Goal: Complete application form

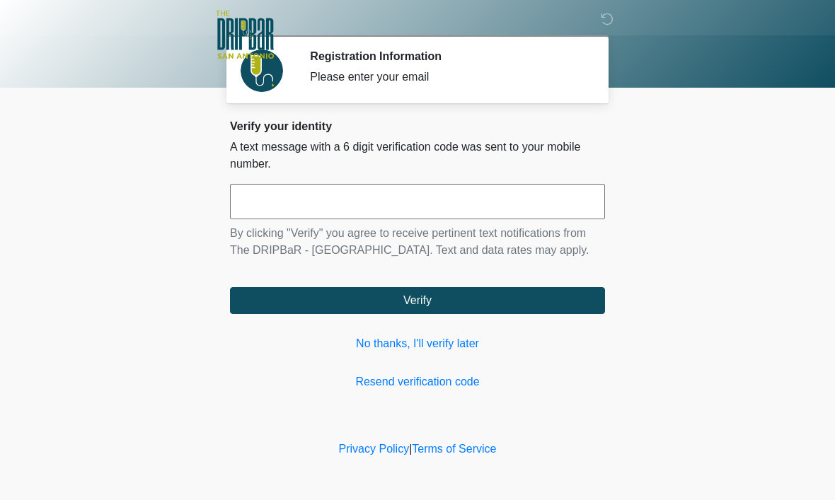
scroll to position [1, 0]
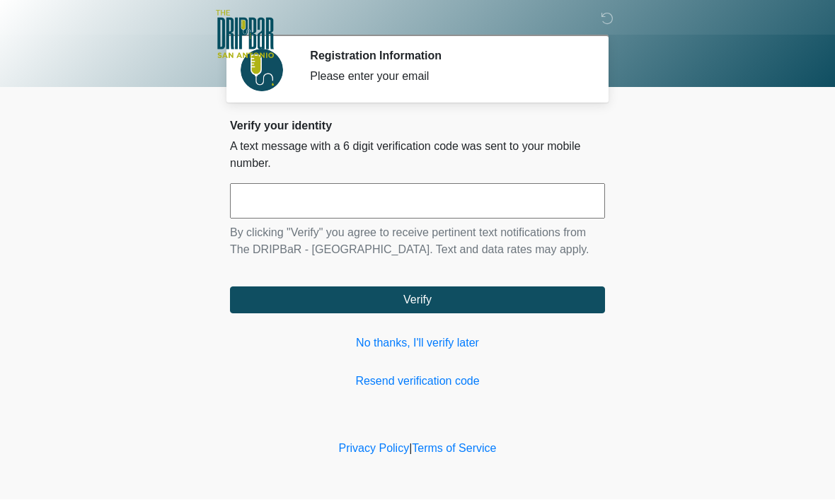
click at [454, 352] on link "No thanks, I'll verify later" at bounding box center [417, 343] width 375 height 17
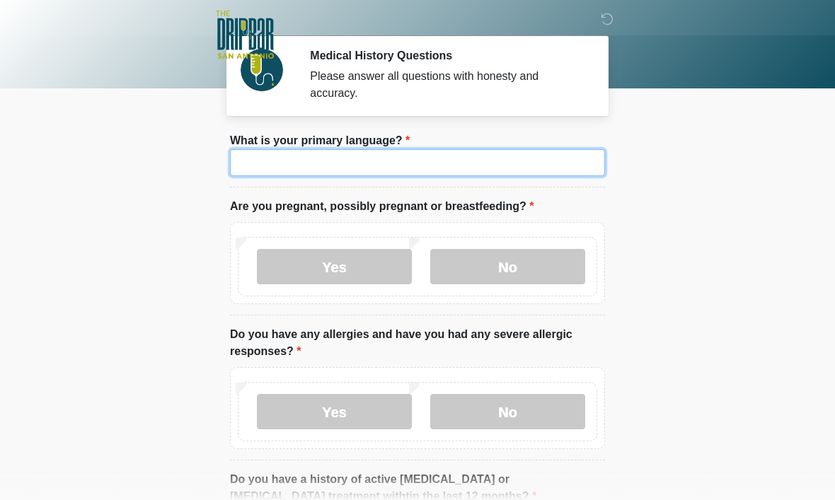
click at [501, 171] on input "What is your primary language?" at bounding box center [417, 162] width 375 height 27
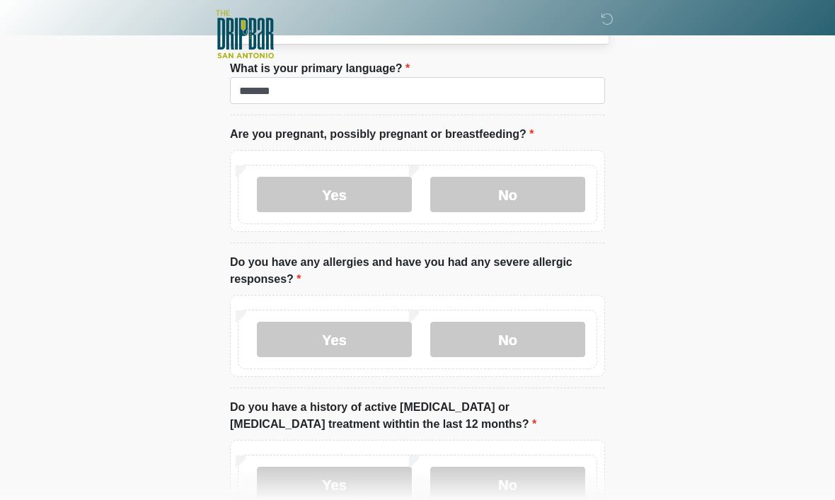
scroll to position [86, 0]
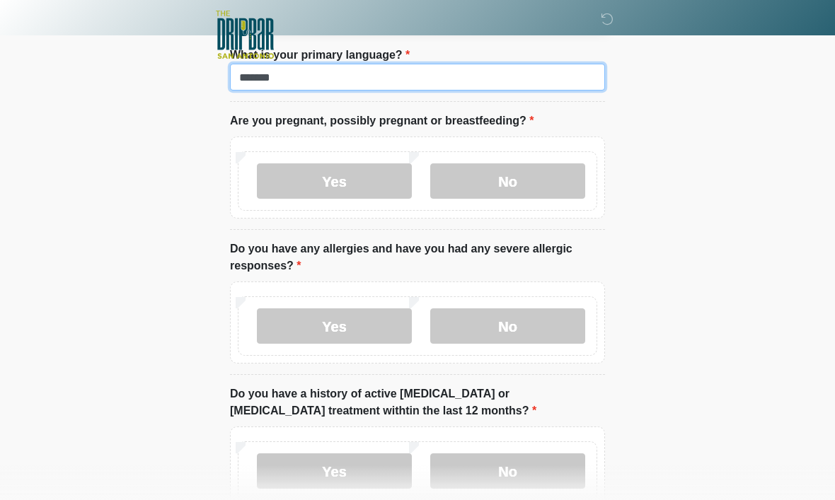
type input "*******"
click at [547, 174] on label "No" at bounding box center [507, 180] width 155 height 35
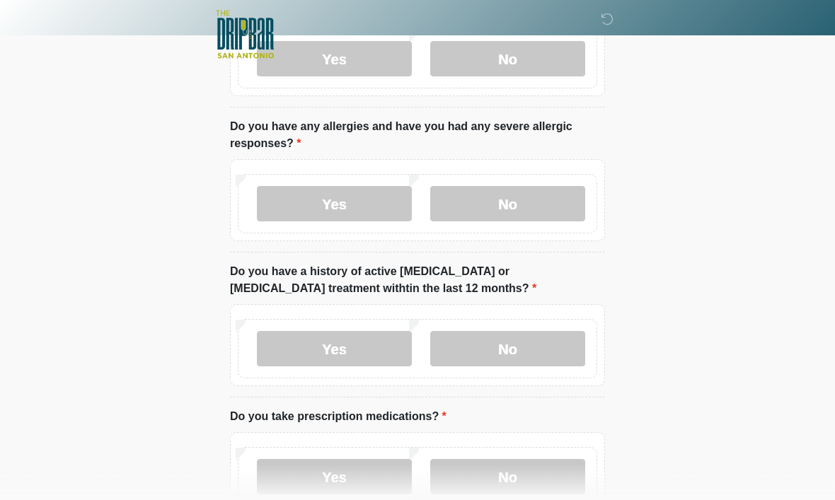
scroll to position [209, 0]
click at [523, 219] on label "No" at bounding box center [507, 203] width 155 height 35
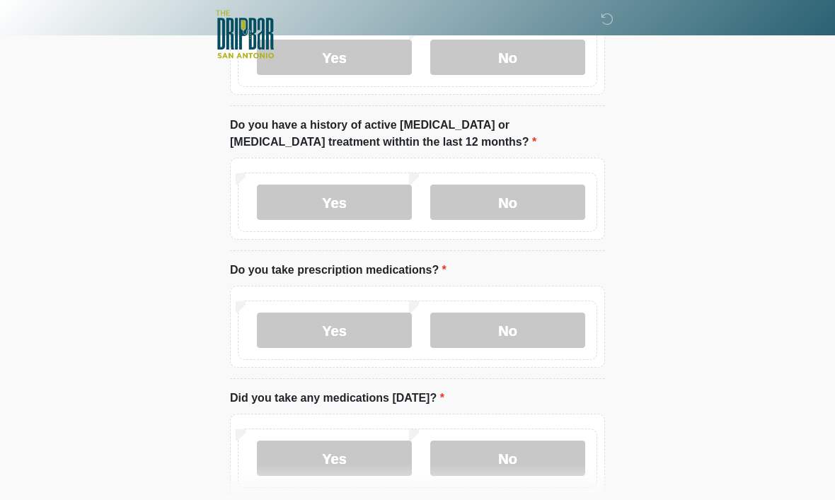
scroll to position [357, 0]
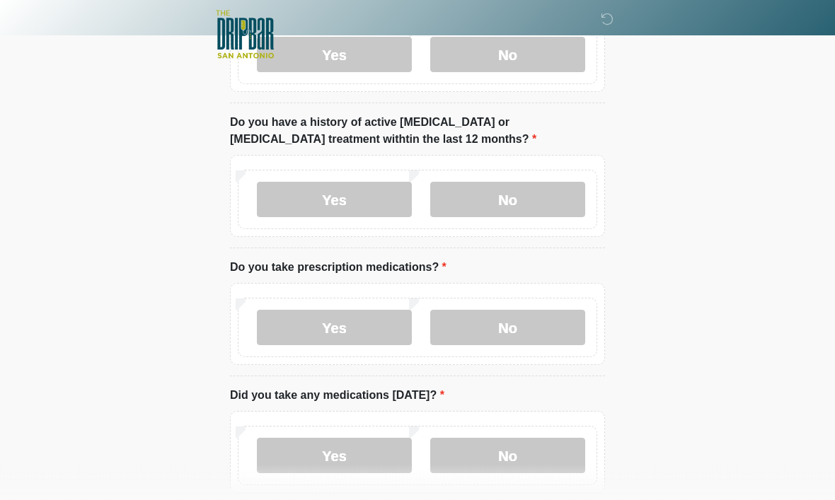
click at [545, 203] on label "No" at bounding box center [507, 200] width 155 height 35
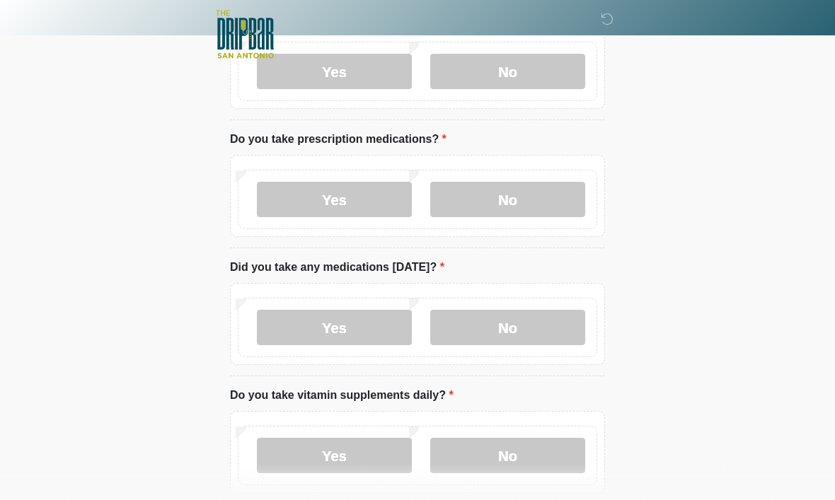
scroll to position [486, 0]
click at [386, 198] on label "Yes" at bounding box center [334, 199] width 155 height 35
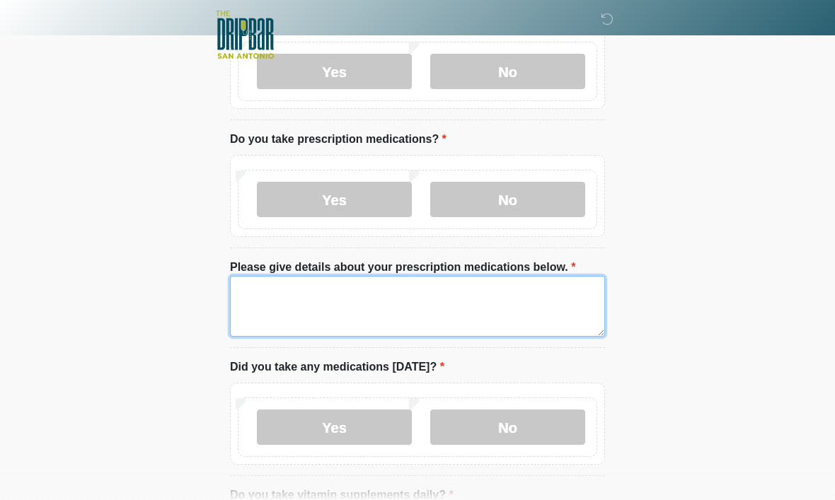
click at [385, 288] on textarea "Please give details about your prescription medications below." at bounding box center [417, 306] width 375 height 61
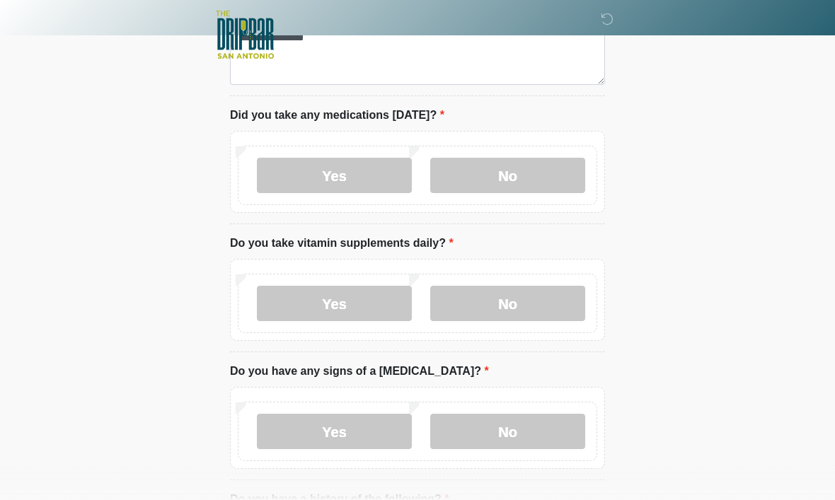
scroll to position [739, 0]
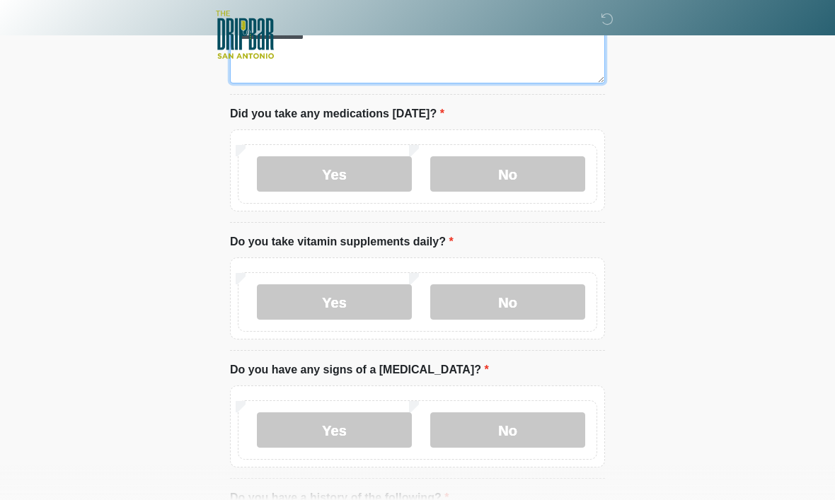
type textarea "**********"
click at [534, 178] on label "No" at bounding box center [507, 173] width 155 height 35
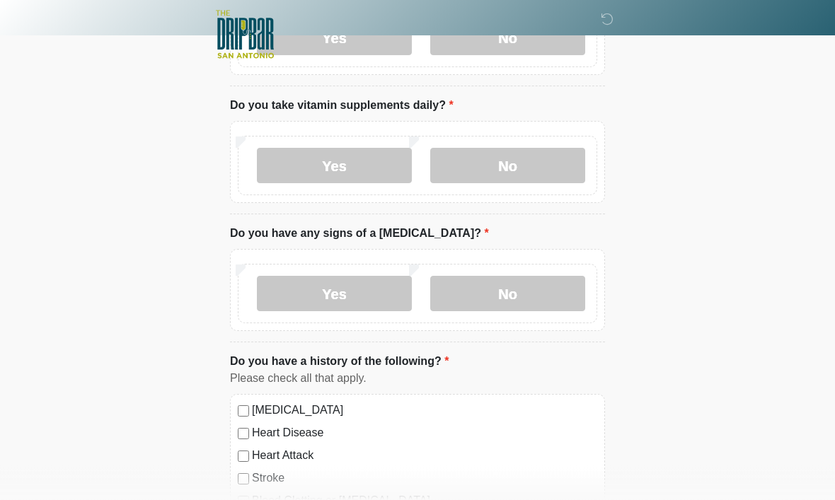
scroll to position [875, 0]
click at [368, 161] on label "Yes" at bounding box center [334, 166] width 155 height 35
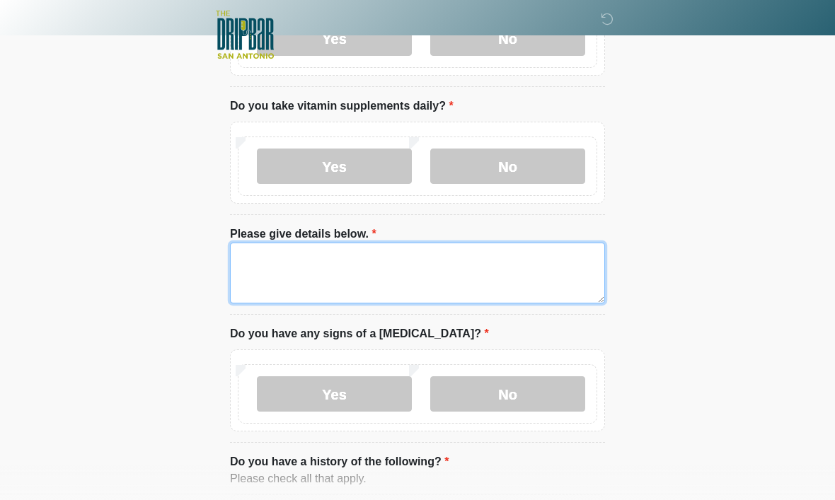
click at [374, 247] on textarea "Please give details below." at bounding box center [417, 273] width 375 height 61
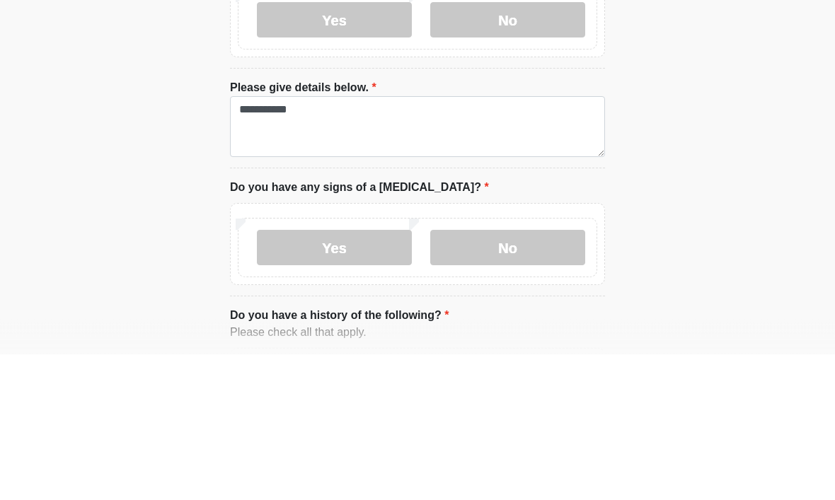
scroll to position [1022, 0]
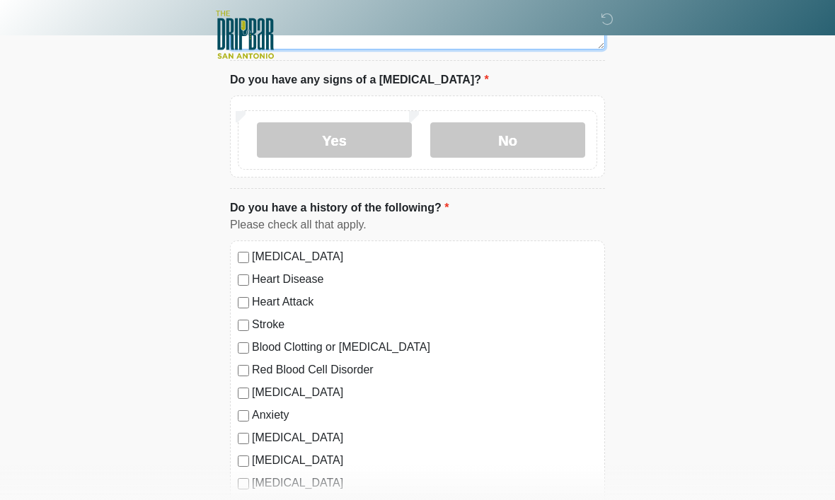
type textarea "**********"
click at [530, 149] on label "No" at bounding box center [507, 139] width 155 height 35
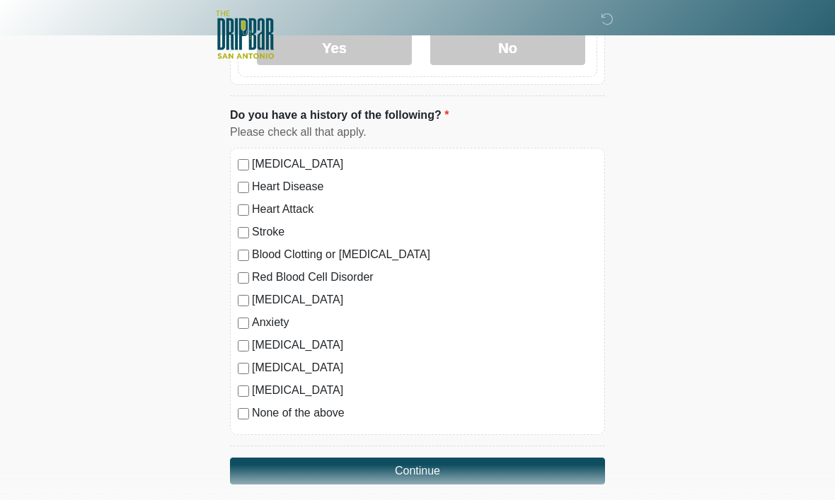
scroll to position [1232, 0]
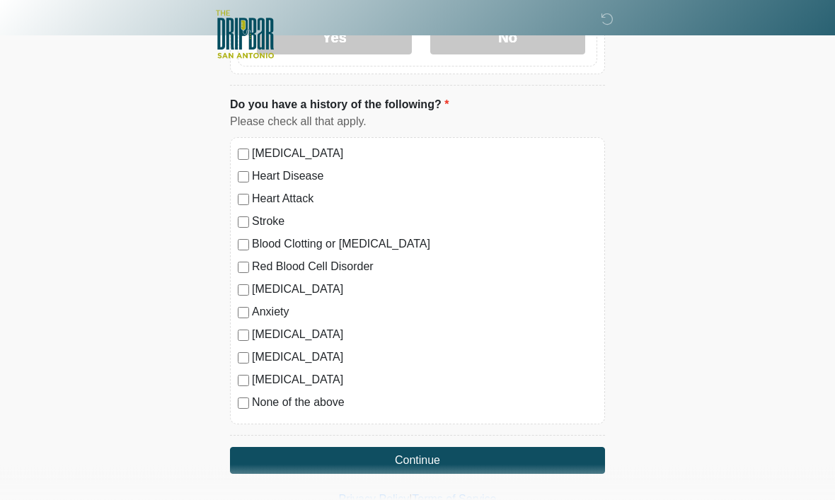
click at [279, 459] on button "Continue" at bounding box center [417, 461] width 375 height 27
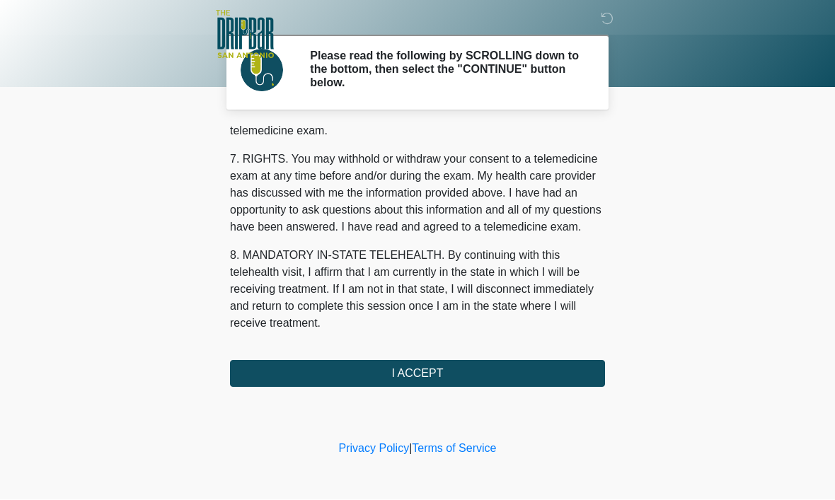
scroll to position [638, 0]
click at [243, 362] on button "I ACCEPT" at bounding box center [417, 374] width 375 height 27
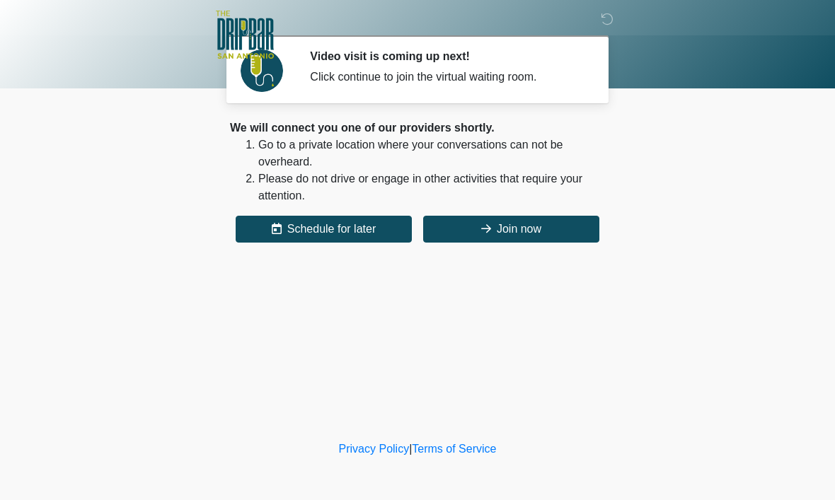
click at [469, 226] on button "Join now" at bounding box center [511, 229] width 176 height 27
